Goal: Information Seeking & Learning: Learn about a topic

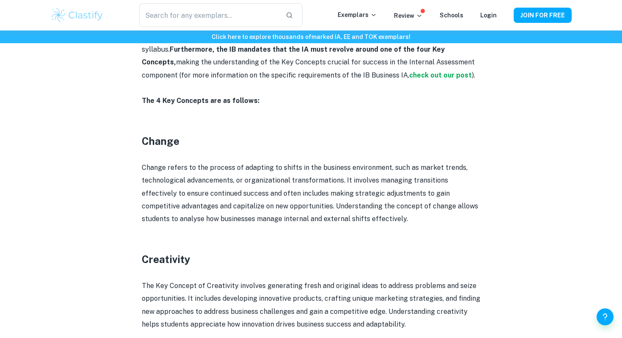
scroll to position [476, 0]
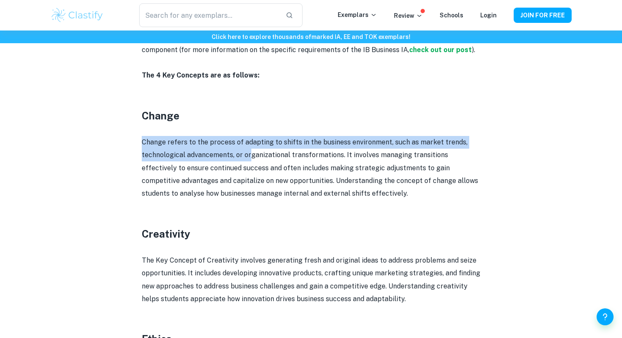
drag, startPoint x: 136, startPoint y: 142, endPoint x: 251, endPoint y: 157, distance: 115.2
click at [251, 157] on div "IB Business Management Key Concepts By [PERSON_NAME] • [DATE] Get feedback on y…" at bounding box center [310, 138] width 521 height 1098
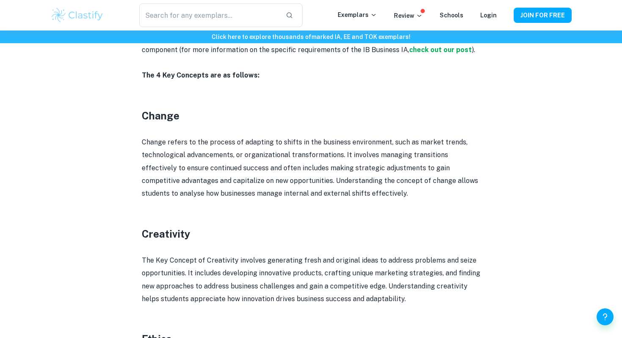
click at [287, 160] on p "Change refers to the process of adapting to shifts in the business environment,…" at bounding box center [311, 168] width 339 height 64
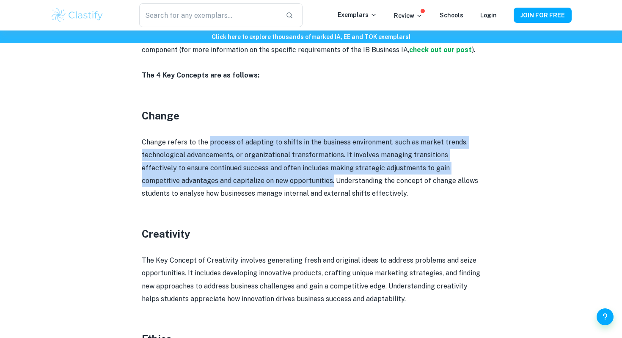
drag, startPoint x: 207, startPoint y: 143, endPoint x: 292, endPoint y: 187, distance: 95.4
click at [292, 187] on p "Change refers to the process of adapting to shifts in the business environment,…" at bounding box center [311, 168] width 339 height 64
copy p "process of adapting to shifts in the business environment, such as market trend…"
click at [286, 180] on p "Change refers to the process of adapting to shifts in the business environment,…" at bounding box center [311, 168] width 339 height 64
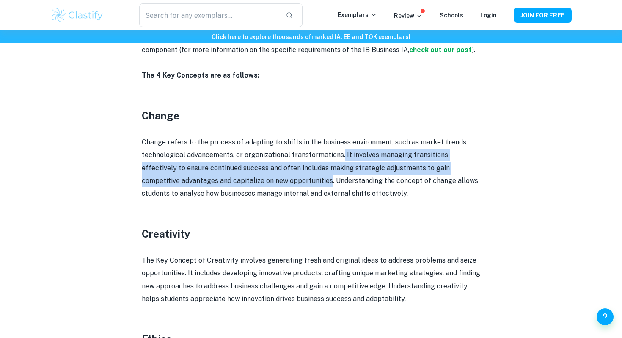
drag, startPoint x: 342, startPoint y: 154, endPoint x: 290, endPoint y: 181, distance: 57.7
click at [290, 181] on p "Change refers to the process of adapting to shifts in the business environment,…" at bounding box center [311, 168] width 339 height 64
copy p "It involves managing transitions effectively to ensure continued success and of…"
